Goal: Navigation & Orientation: Find specific page/section

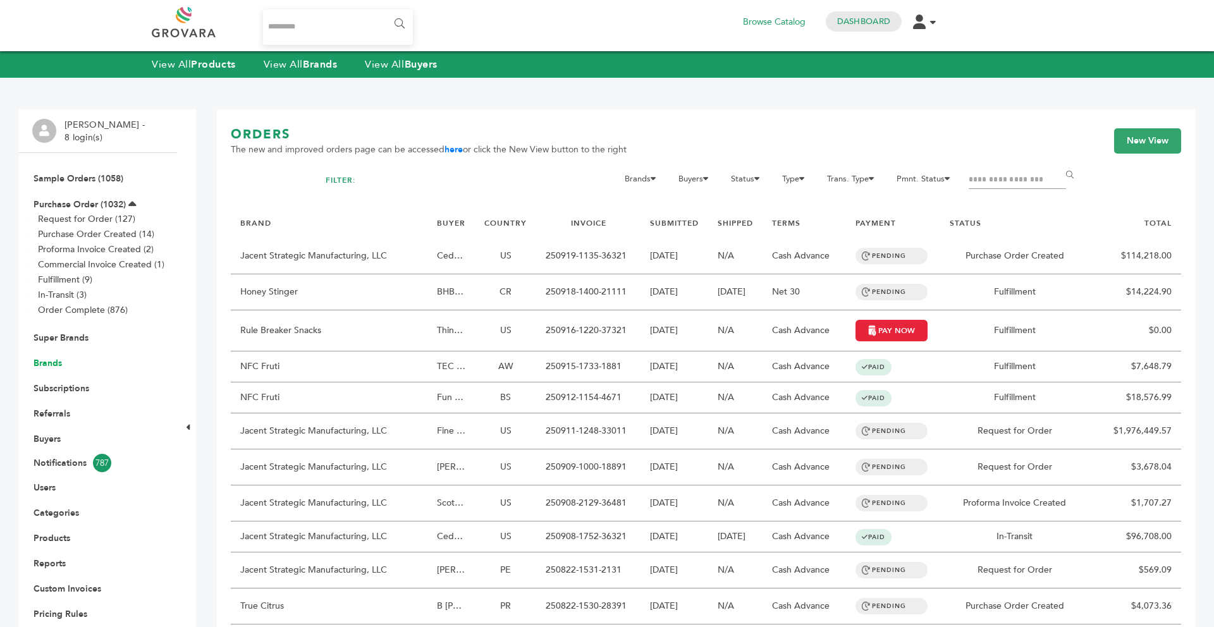
click at [53, 365] on link "Brands" at bounding box center [48, 363] width 28 height 12
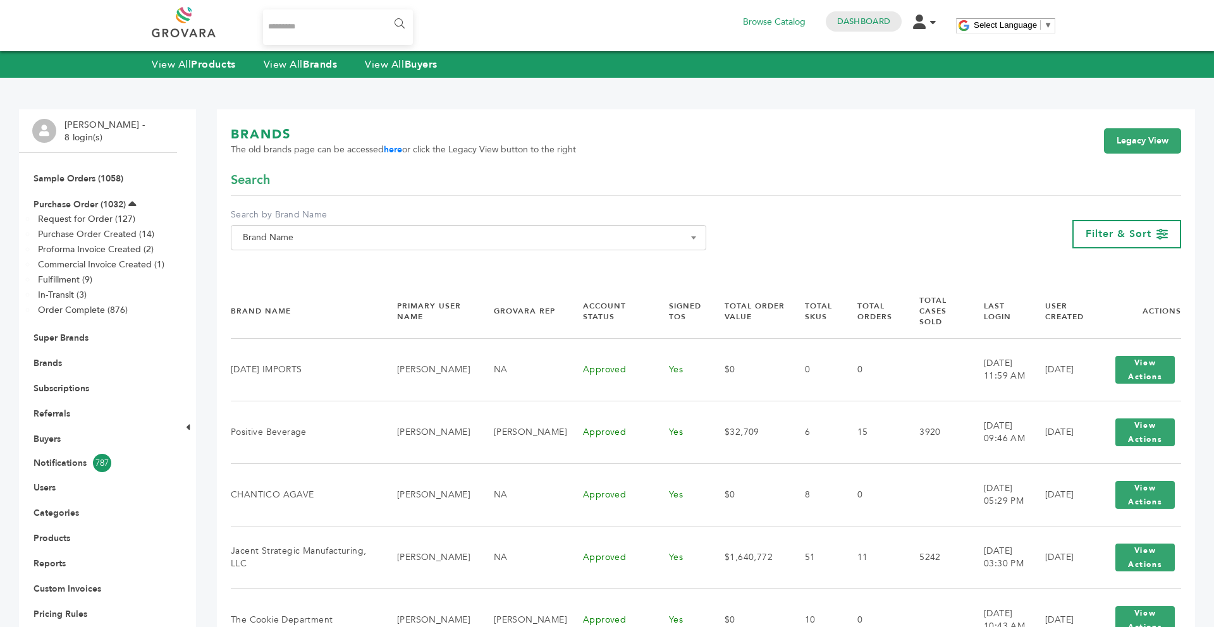
click at [364, 245] on span "Brand Name" at bounding box center [468, 238] width 461 height 18
click at [333, 267] on input "Search" at bounding box center [468, 261] width 469 height 16
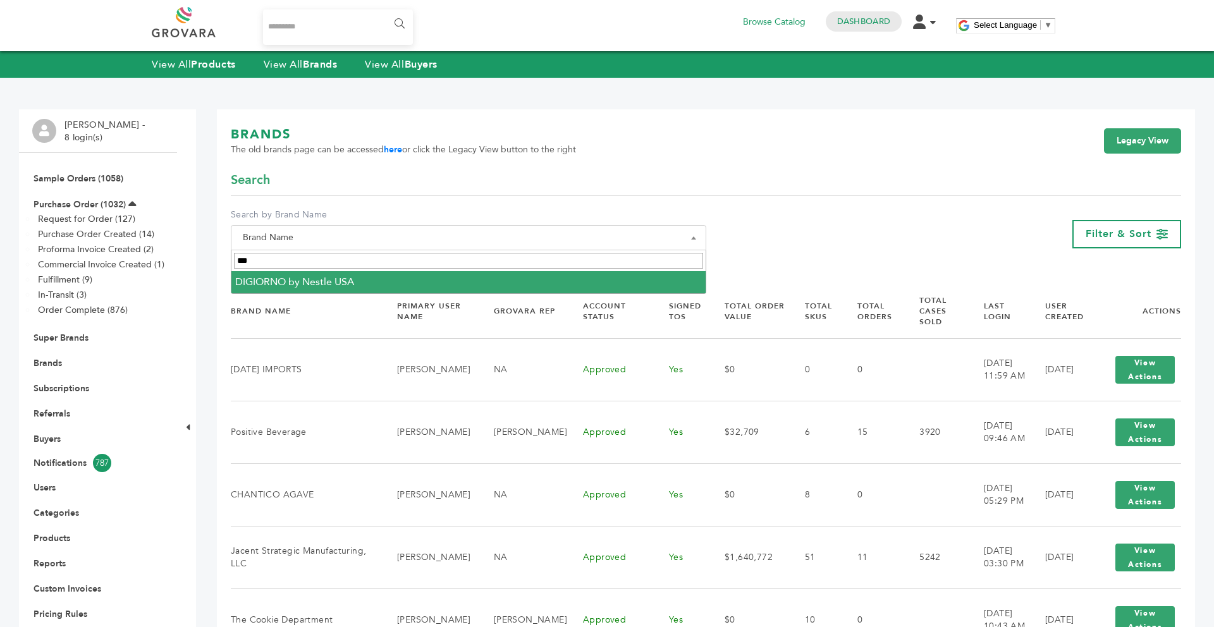
type input "***"
select select "**********"
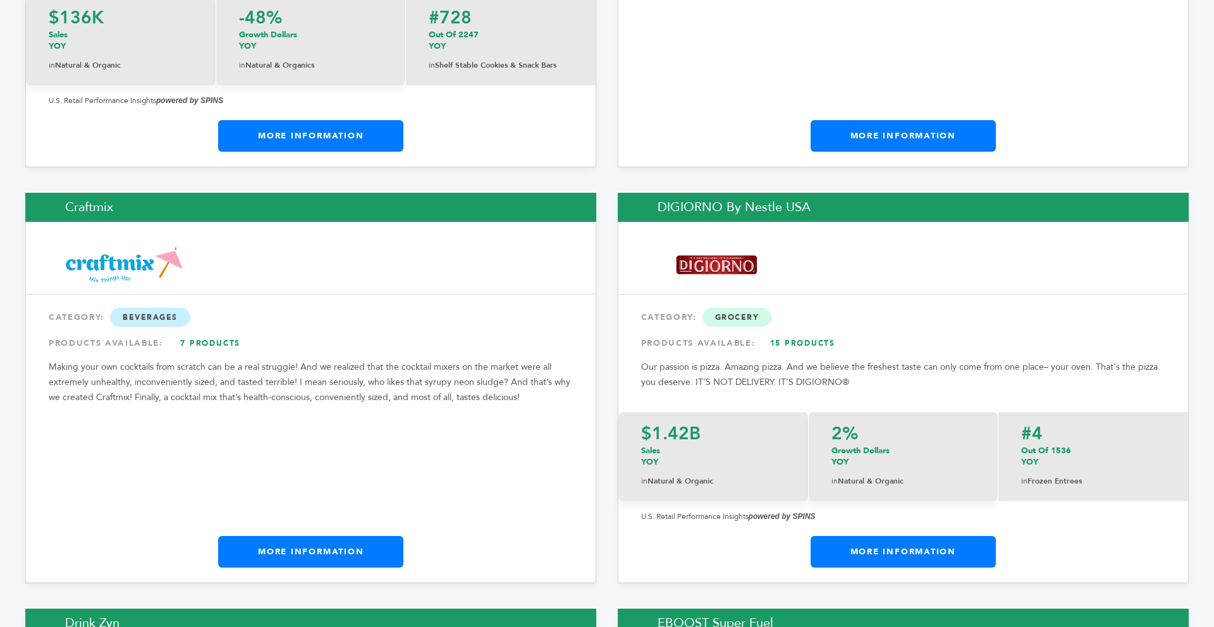
scroll to position [5925, 0]
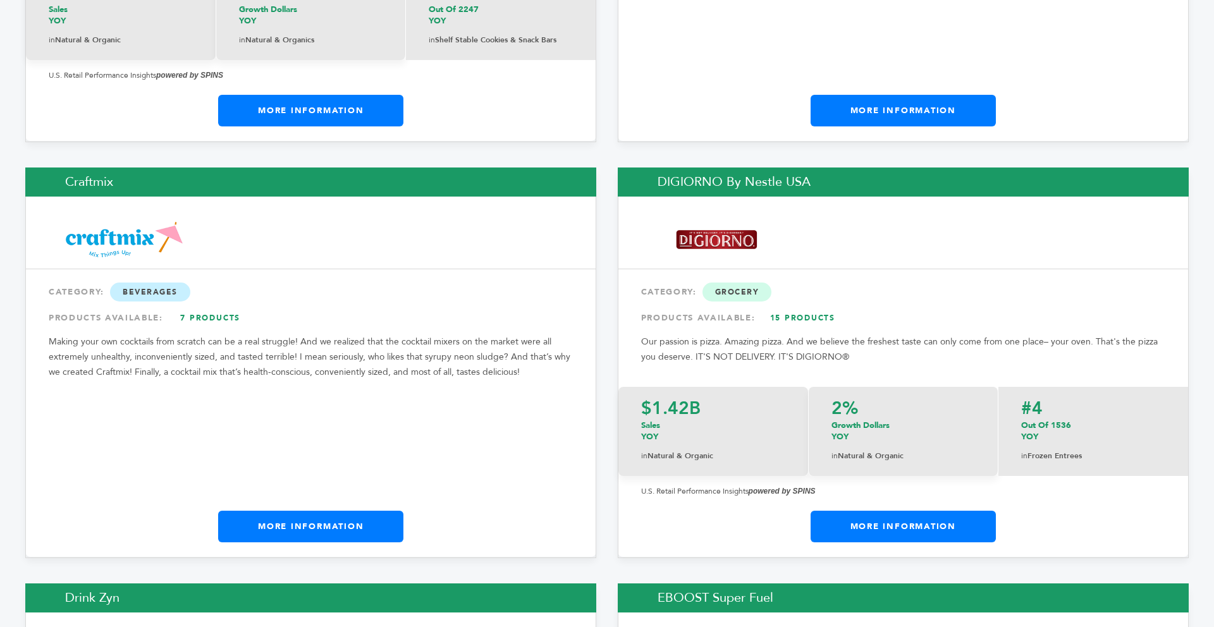
click at [344, 511] on link "More Information" at bounding box center [310, 527] width 185 height 32
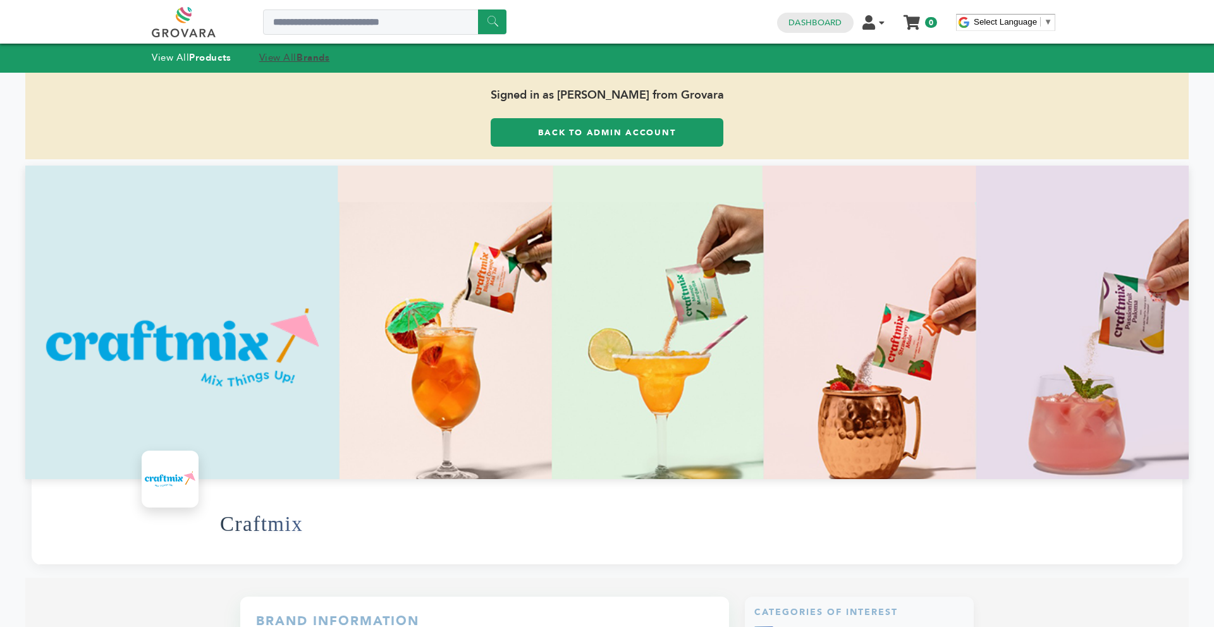
click at [315, 60] on strong "Brands" at bounding box center [312, 57] width 33 height 13
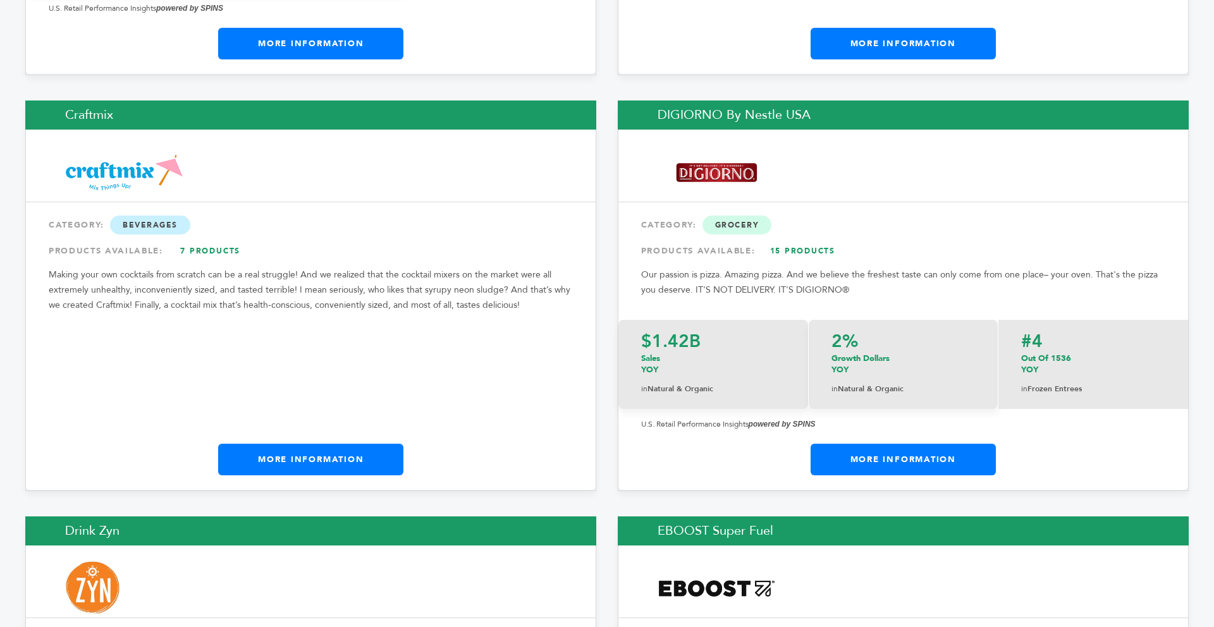
scroll to position [6013, 0]
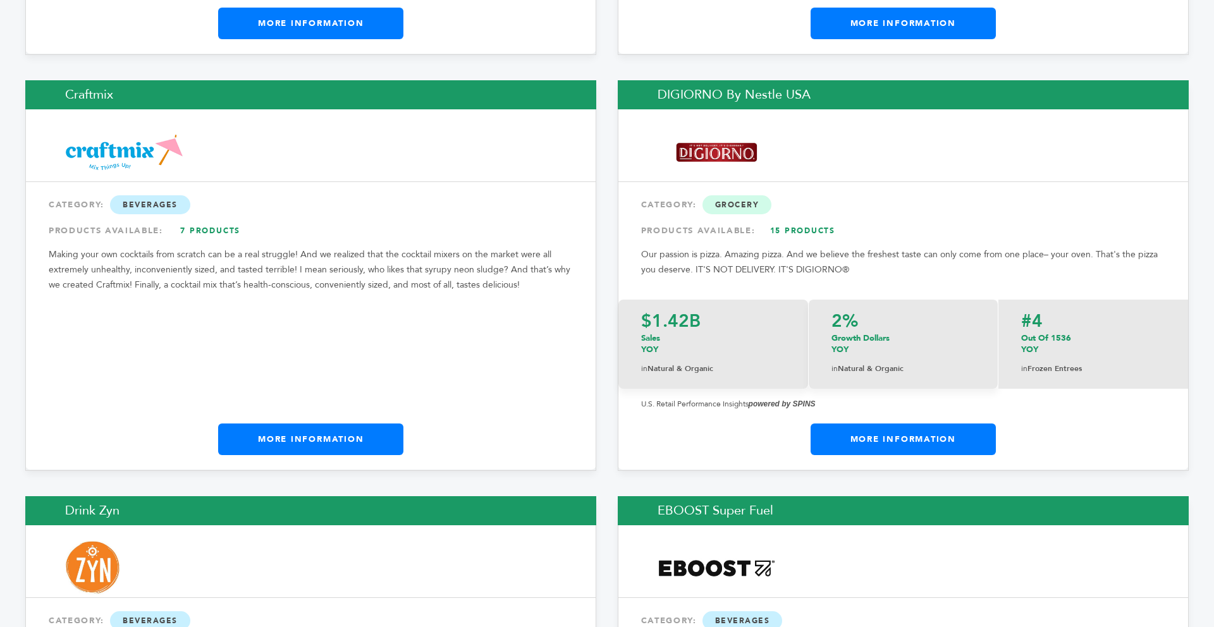
click at [930, 424] on link "More Information" at bounding box center [902, 440] width 185 height 32
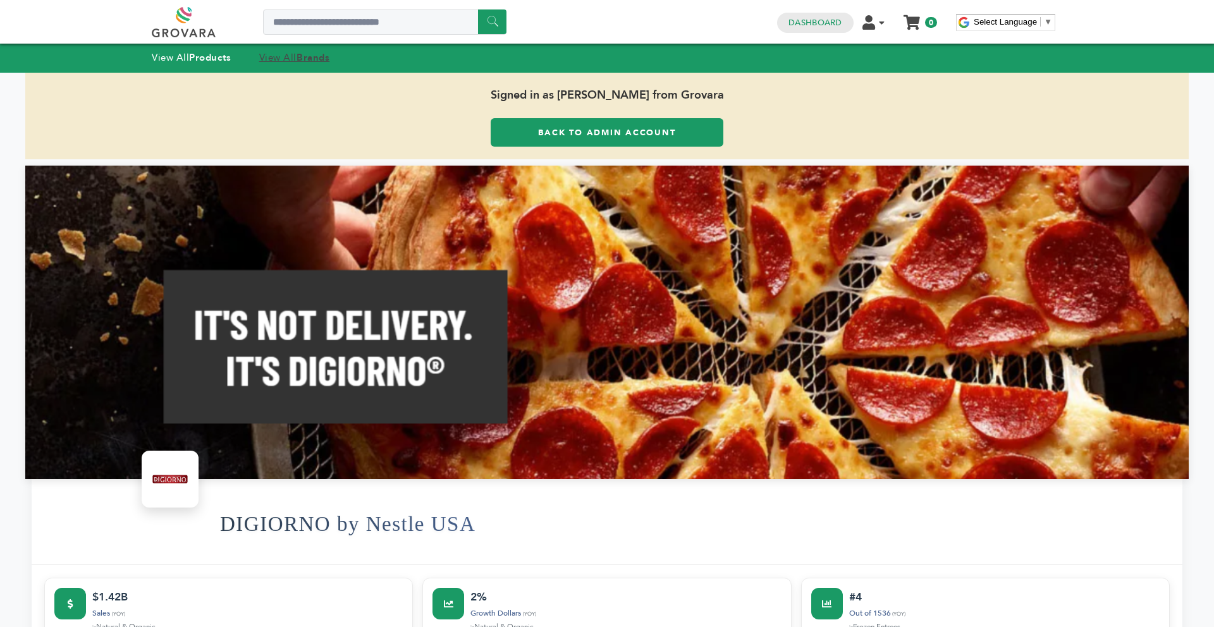
click at [310, 63] on strong "Brands" at bounding box center [312, 57] width 33 height 13
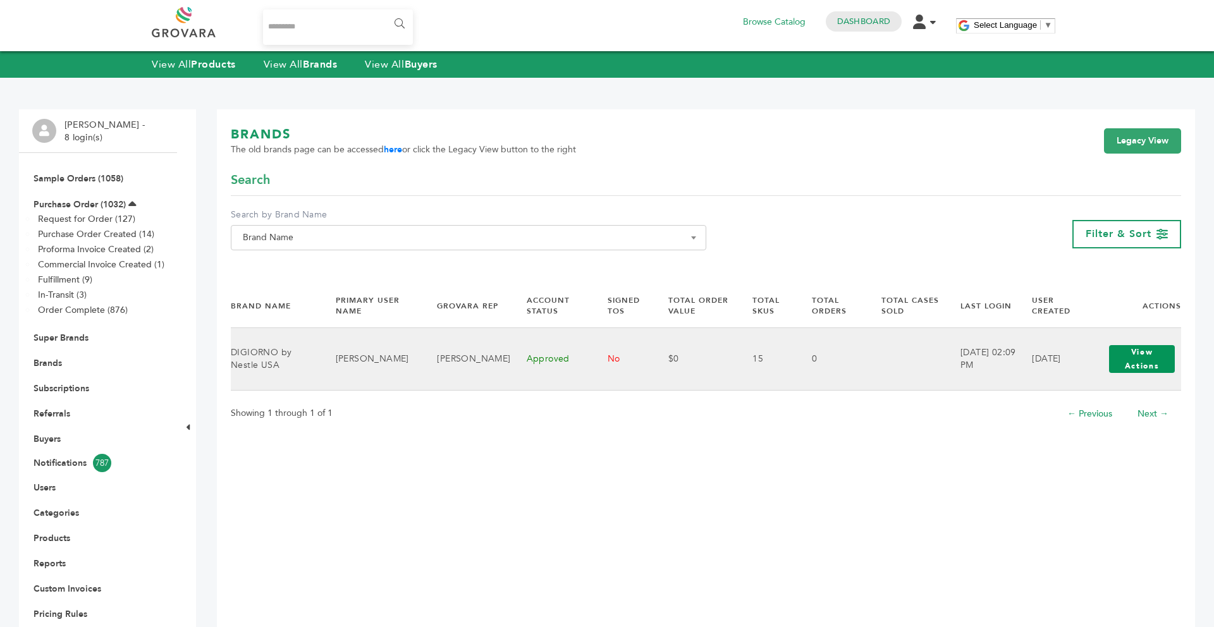
click at [1138, 369] on button "View Actions" at bounding box center [1142, 359] width 66 height 28
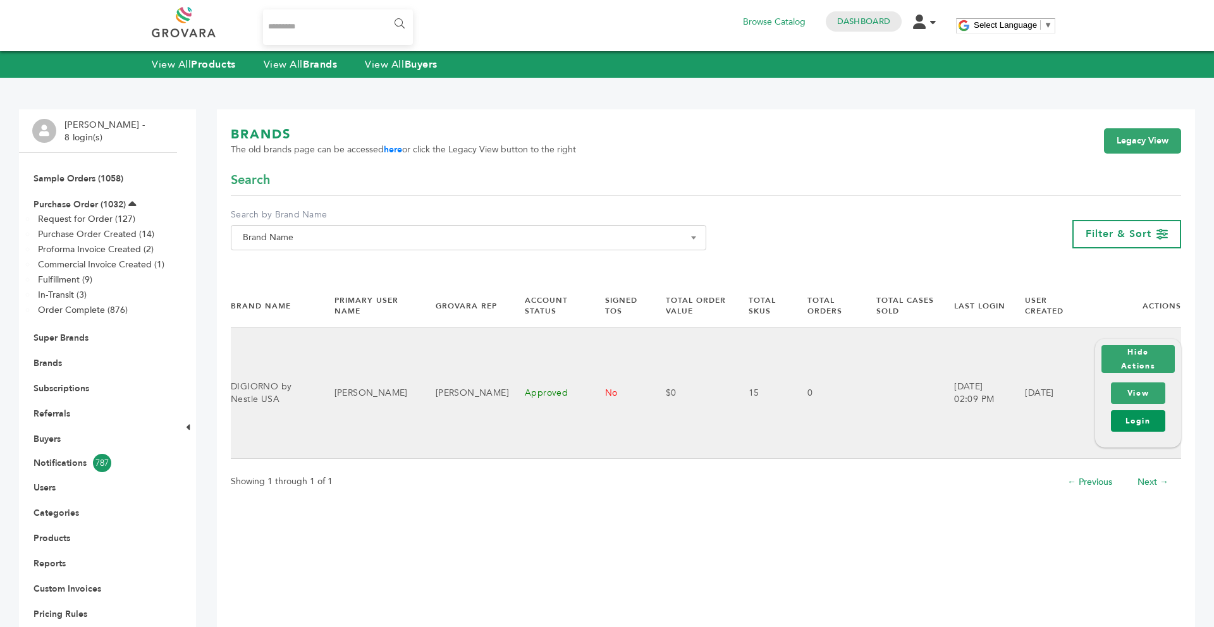
click at [1134, 421] on link "Login" at bounding box center [1138, 420] width 54 height 21
